Goal: Task Accomplishment & Management: Use online tool/utility

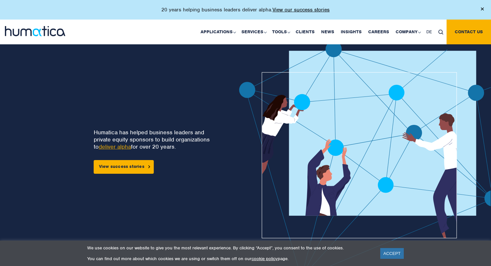
click at [481, 11] on div at bounding box center [481, 8] width 3 height 5
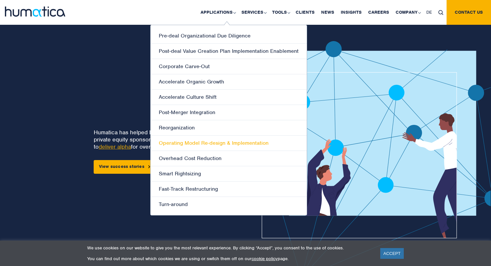
click at [179, 147] on link "Operating Model Re-design & Implementation" at bounding box center [228, 143] width 156 height 15
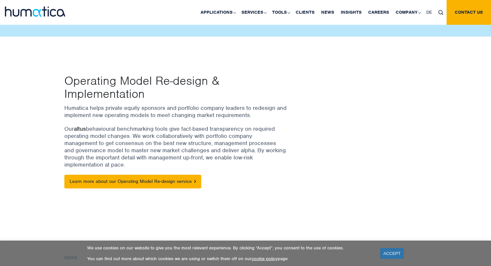
scroll to position [72, 0]
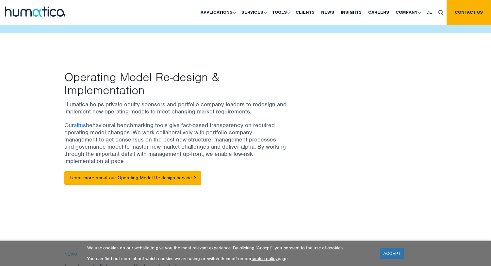
click at [33, 75] on div "Operating Model Re-design & Implementation Humatica helps private equity sponso…" at bounding box center [245, 126] width 491 height 186
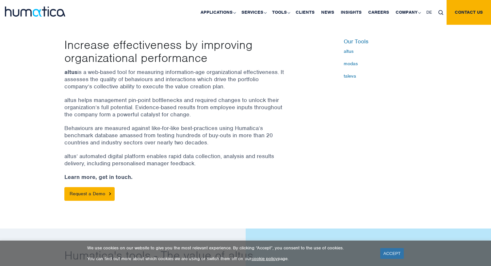
scroll to position [130, 0]
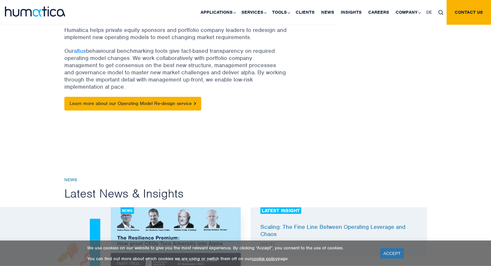
scroll to position [91, 0]
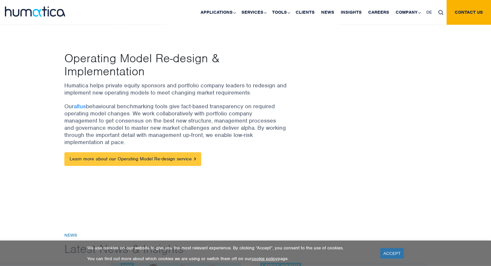
click at [152, 161] on link "Learn more about our Operating Model Re-design service" at bounding box center [132, 159] width 137 height 14
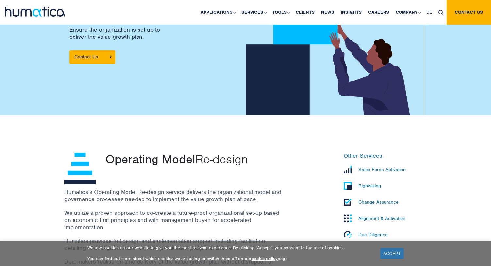
scroll to position [94, 0]
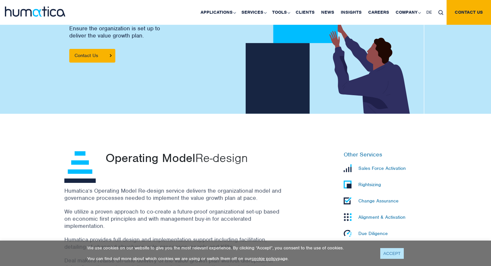
click at [390, 253] on link "ACCEPT" at bounding box center [392, 253] width 24 height 11
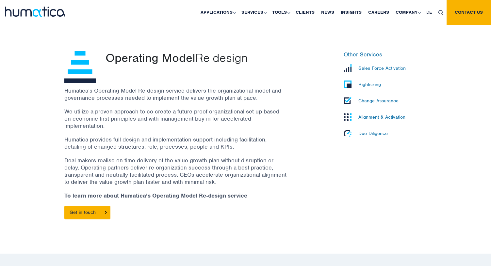
scroll to position [186, 0]
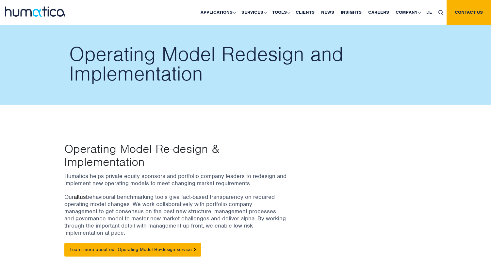
click at [81, 200] on link "altus" at bounding box center [80, 197] width 12 height 7
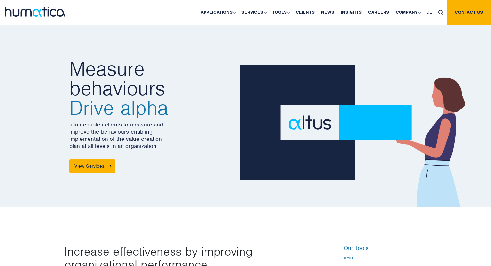
click at [230, 189] on div "Measure behaviours Drive alpha altus enables clients to measure and improve the…" at bounding box center [152, 116] width 176 height 183
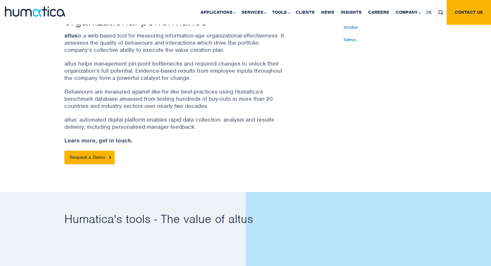
scroll to position [252, 0]
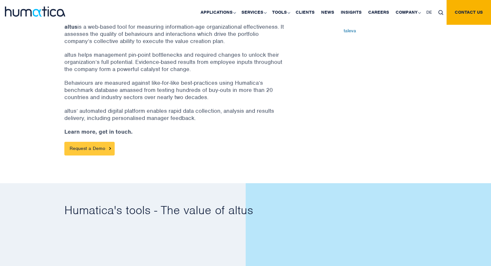
click at [88, 149] on link "Request a Demo" at bounding box center [89, 149] width 50 height 14
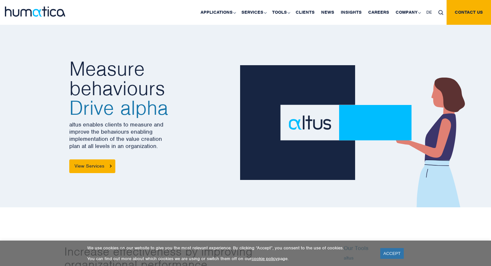
scroll to position [130, 0]
